Goal: Obtain resource: Download file/media

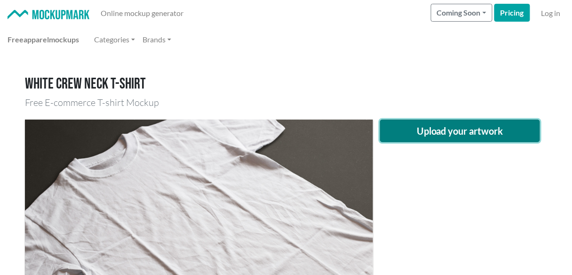
click at [493, 134] on button "Upload your artwork" at bounding box center [460, 131] width 160 height 23
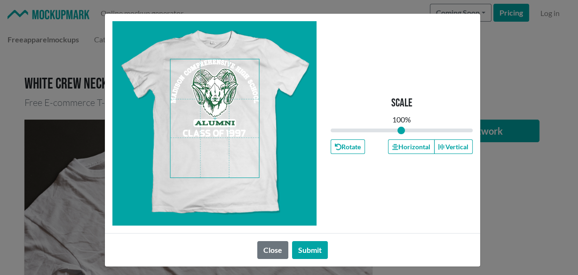
click at [221, 104] on span at bounding box center [215, 118] width 88 height 118
click at [223, 108] on span at bounding box center [215, 118] width 88 height 118
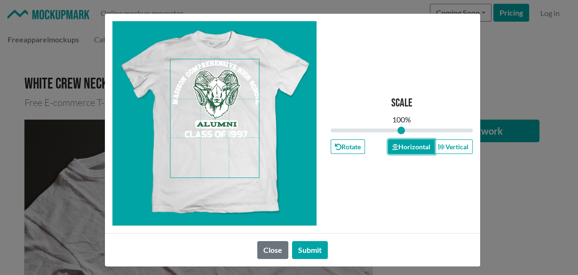
click at [389, 142] on button "Horizontal" at bounding box center [411, 146] width 46 height 15
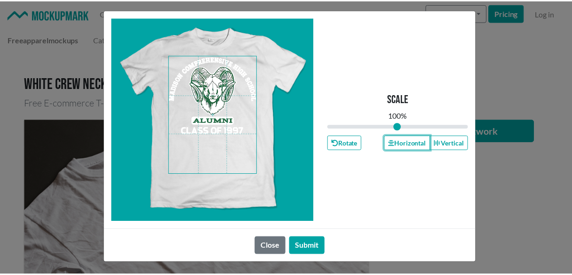
scroll to position [5, 0]
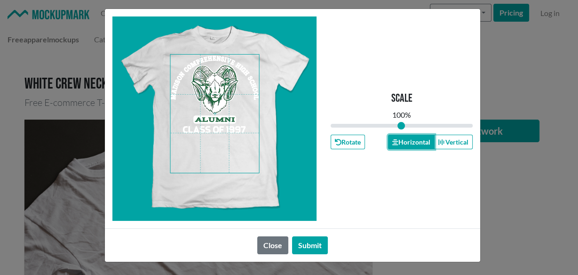
click at [408, 136] on button "Horizontal" at bounding box center [411, 142] width 46 height 15
click at [320, 243] on button "Submit" at bounding box center [310, 245] width 36 height 18
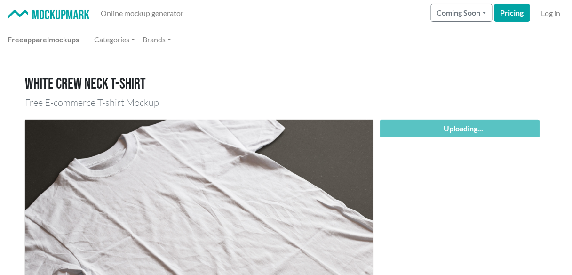
scroll to position [63, 0]
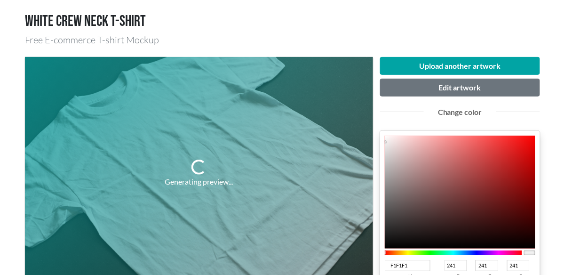
click at [270, 164] on div "Generating preview..." at bounding box center [199, 173] width 348 height 232
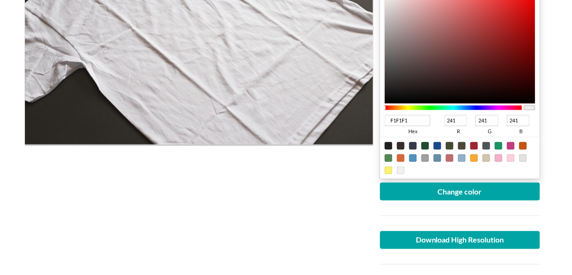
scroll to position [251, 0]
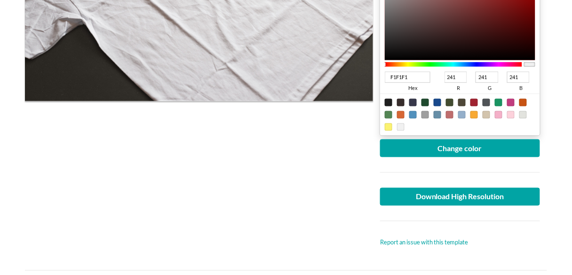
click at [499, 101] on div at bounding box center [499, 103] width 8 height 8
type input "1A9462"
type input "26"
type input "148"
type input "98"
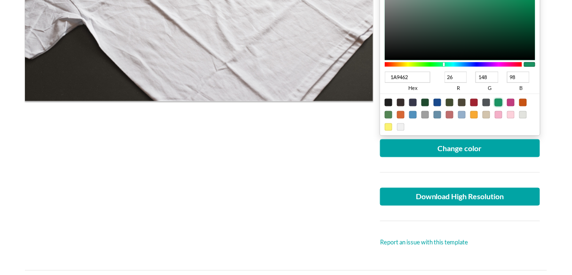
scroll to position [125, 0]
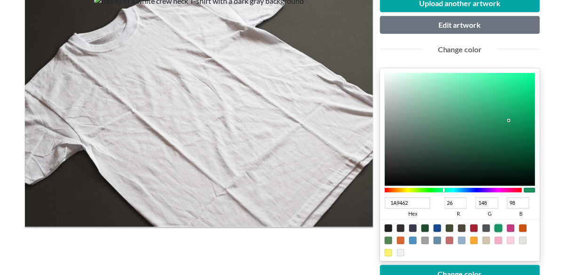
type input "0A5235"
type input "10"
type input "82"
type input "53"
click at [517, 148] on div at bounding box center [460, 129] width 151 height 113
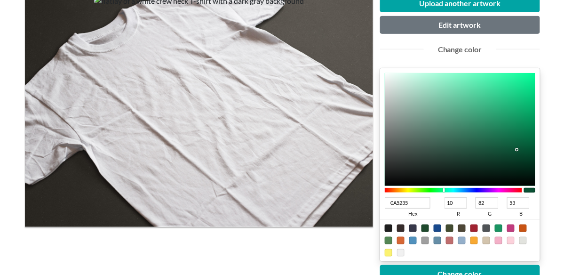
click at [536, 146] on div "0A5235 hex 10 r 82 g 53 b 100 a" at bounding box center [460, 164] width 160 height 193
type input "014128"
type input "1"
type input "65"
type input "40"
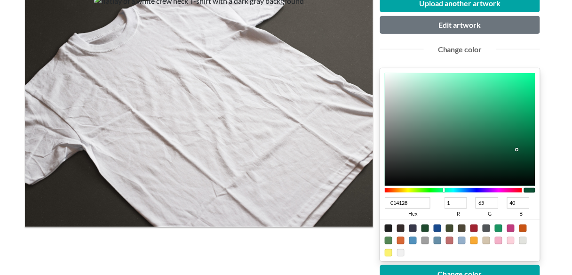
click at [533, 156] on div at bounding box center [460, 129] width 151 height 113
type input "034029"
type input "3"
type input "64"
type input "41"
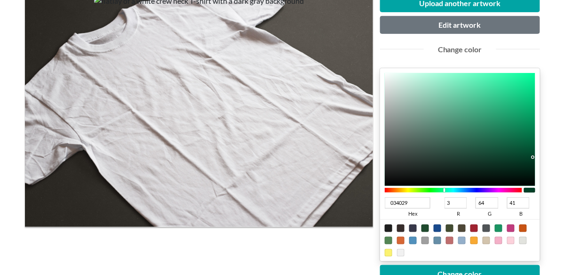
click at [528, 156] on div at bounding box center [460, 129] width 151 height 113
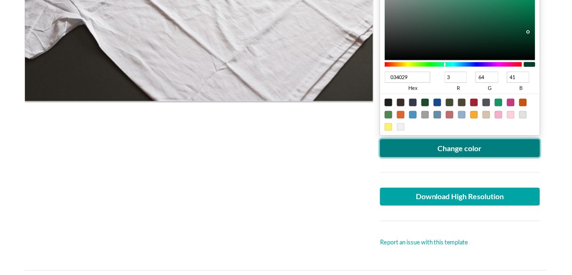
click at [465, 152] on button "Change color" at bounding box center [460, 148] width 160 height 18
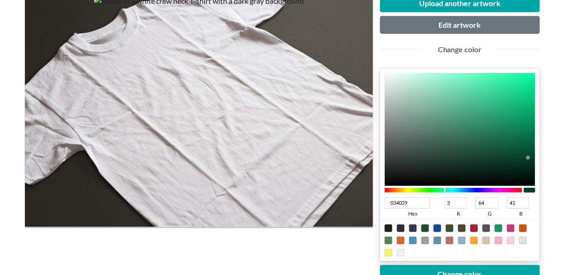
click at [147, 168] on div at bounding box center [199, 110] width 348 height 232
type input "034025"
type input "37"
type input "034024"
type input "36"
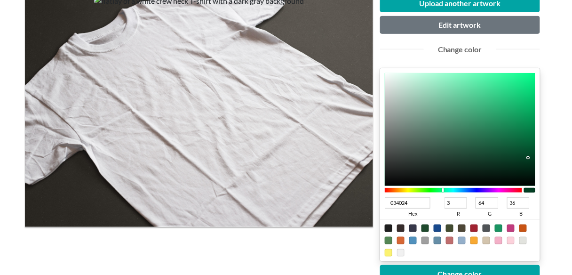
type input "034023"
type input "35"
type input "034021"
type input "33"
type input "034020"
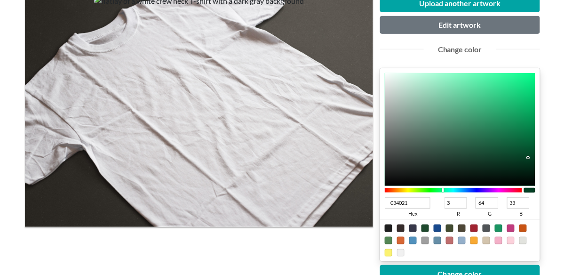
type input "32"
type input "03401F"
type input "31"
type input "03401E"
type input "30"
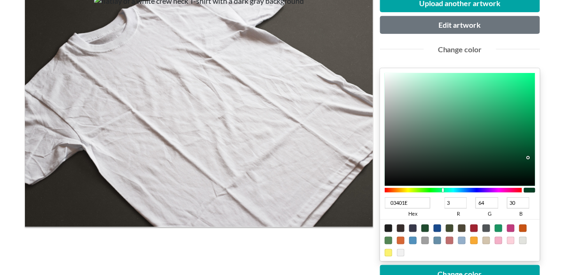
type input "03401C"
type input "28"
type input "03401B"
type input "27"
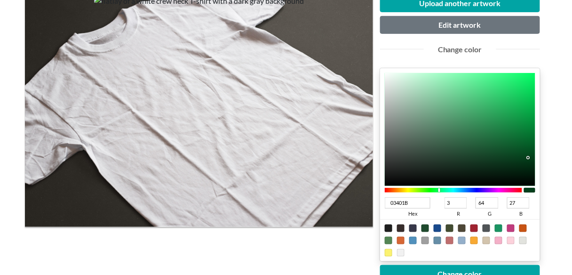
type input "03401C"
type input "28"
type input "03401E"
type input "30"
type input "03401F"
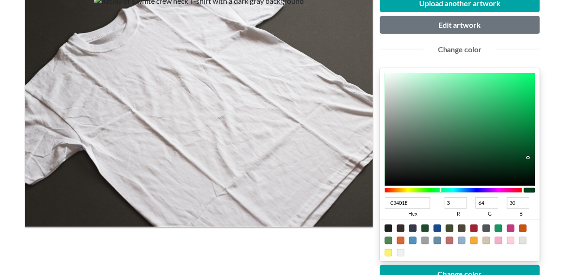
type input "31"
click at [441, 190] on div at bounding box center [441, 190] width 2 height 4
type input "023A1C"
type input "2"
type input "58"
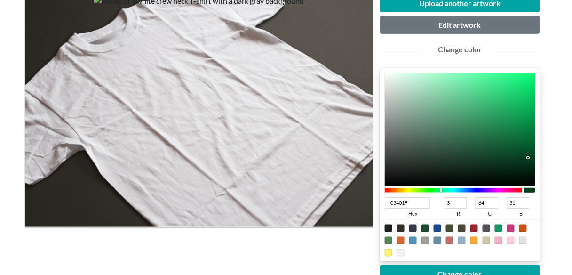
type input "28"
click at [530, 159] on div at bounding box center [460, 129] width 151 height 113
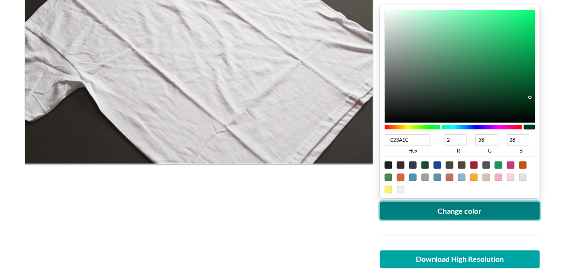
drag, startPoint x: 401, startPoint y: 205, endPoint x: 374, endPoint y: 206, distance: 26.8
click at [400, 206] on button "Change color" at bounding box center [460, 211] width 160 height 18
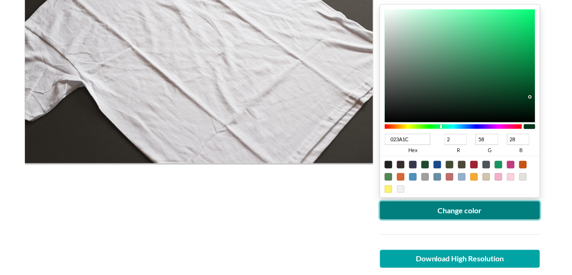
scroll to position [251, 0]
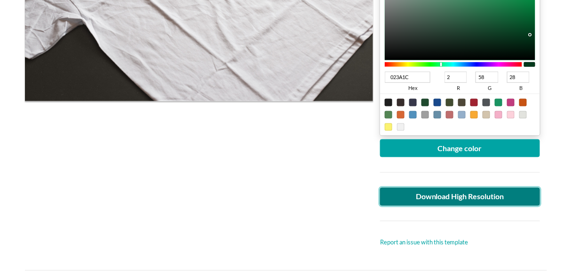
click at [429, 188] on link "Download High Resolution" at bounding box center [460, 197] width 160 height 18
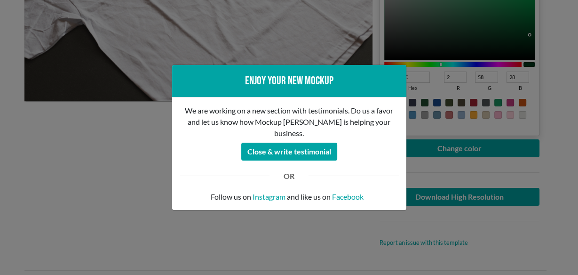
drag, startPoint x: 99, startPoint y: 146, endPoint x: 65, endPoint y: 39, distance: 113.0
click at [98, 144] on div "Enjoy your new mockup We are working on a new section with testimonials. Do us …" at bounding box center [289, 137] width 578 height 275
